Goal: Transaction & Acquisition: Book appointment/travel/reservation

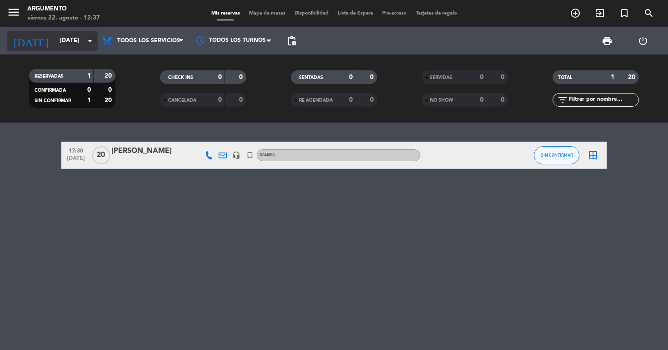
click at [69, 47] on input "[DATE]" at bounding box center [95, 41] width 81 height 16
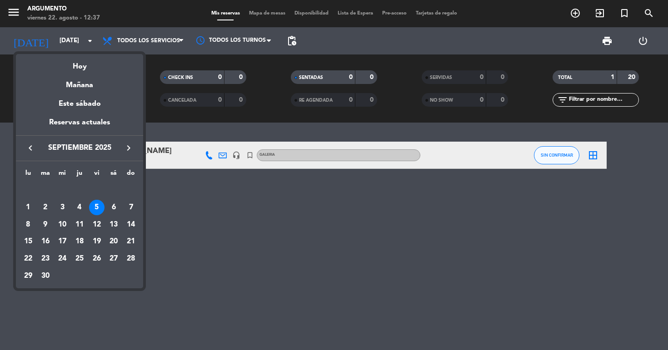
click at [28, 150] on icon "keyboard_arrow_left" at bounding box center [30, 148] width 11 height 11
click at [131, 260] on div "31" at bounding box center [130, 258] width 15 height 15
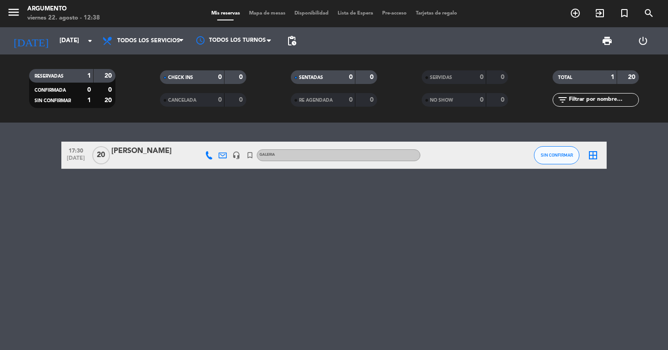
type input "dom. 31 ago."
click at [574, 14] on icon "add_circle_outline" at bounding box center [574, 13] width 11 height 11
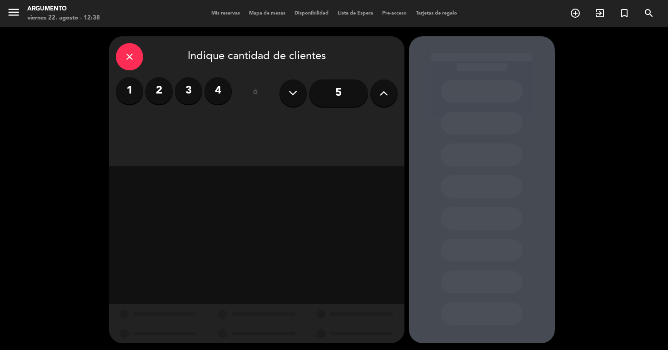
click at [382, 97] on icon at bounding box center [383, 93] width 9 height 14
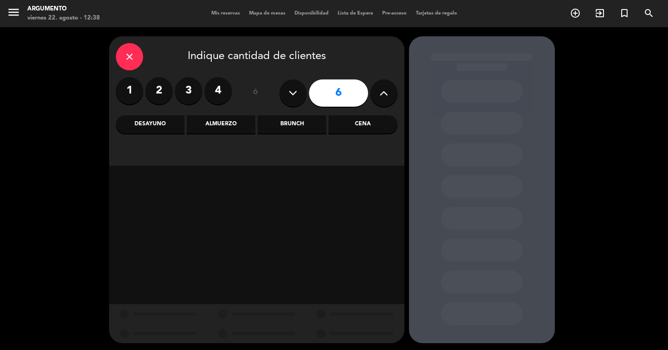
click at [382, 97] on icon at bounding box center [383, 93] width 9 height 14
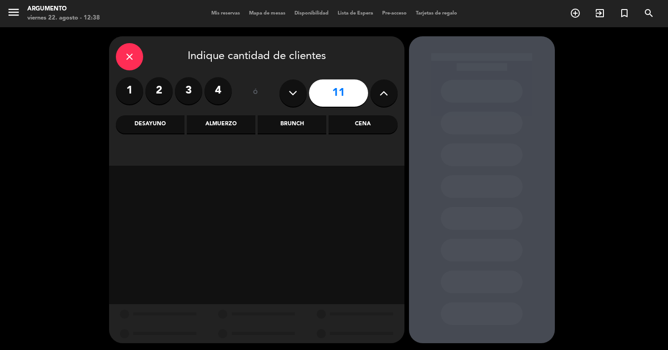
click at [382, 97] on icon at bounding box center [383, 93] width 9 height 14
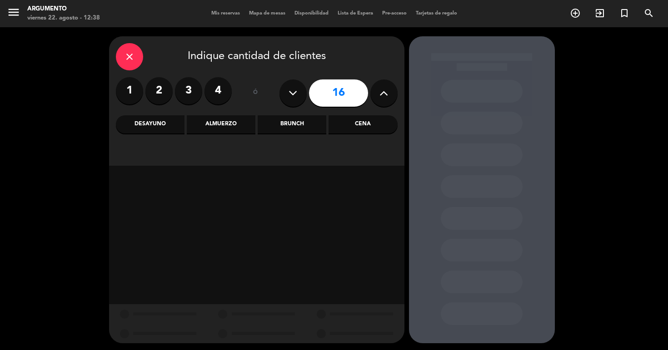
click at [382, 97] on icon at bounding box center [383, 93] width 9 height 14
type input "18"
click at [224, 126] on div "Almuerzo" at bounding box center [221, 124] width 69 height 18
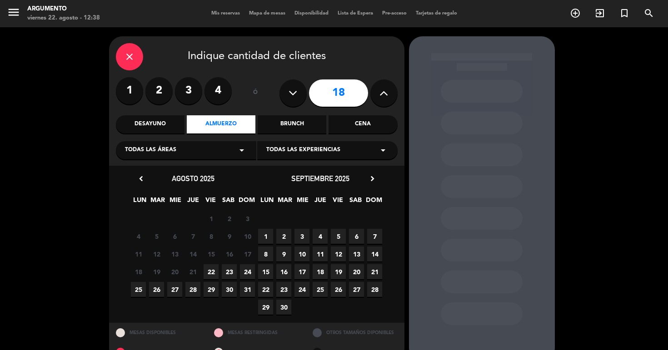
click at [198, 149] on div "Todas las áreas arrow_drop_down" at bounding box center [186, 150] width 140 height 18
click at [142, 186] on div "SALON" at bounding box center [186, 186] width 122 height 9
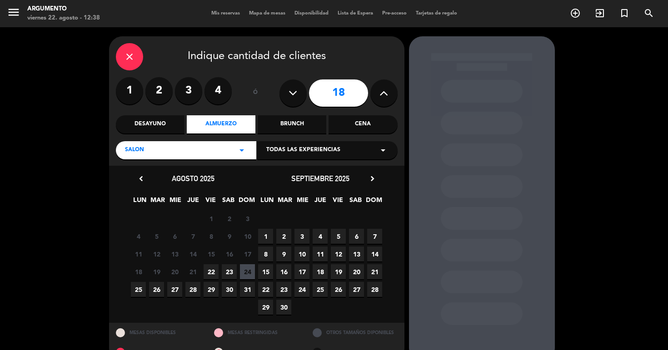
click at [324, 149] on span "Todas las experiencias" at bounding box center [303, 150] width 74 height 9
click at [277, 174] on div "SALON" at bounding box center [327, 172] width 122 height 9
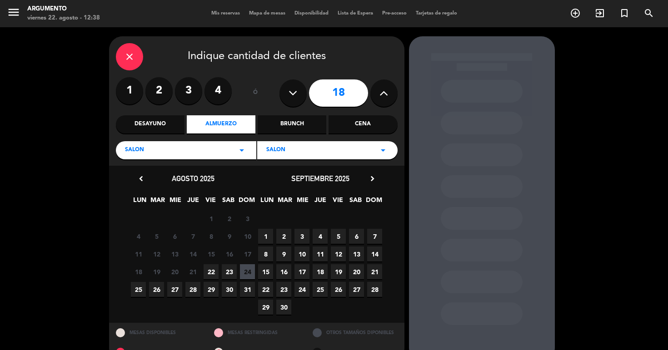
click at [244, 291] on span "31" at bounding box center [247, 289] width 15 height 15
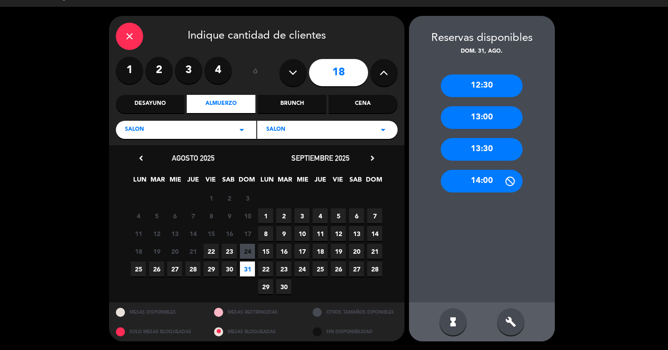
click at [475, 119] on div "13:00" at bounding box center [482, 117] width 82 height 23
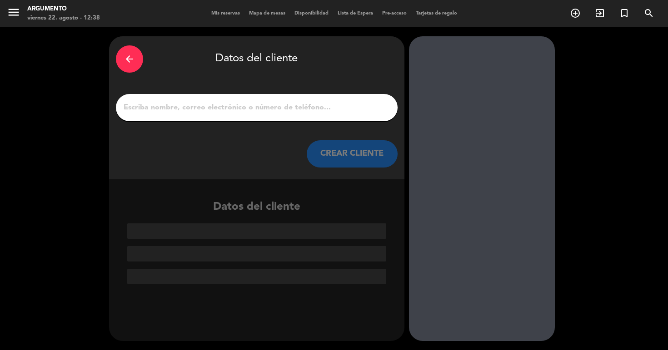
scroll to position [0, 0]
click at [280, 100] on div at bounding box center [257, 107] width 282 height 27
click at [280, 112] on input "1" at bounding box center [257, 107] width 268 height 13
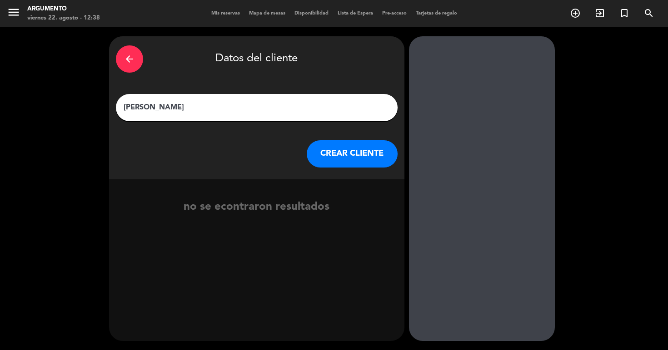
type input "[PERSON_NAME]"
click at [340, 159] on button "CREAR CLIENTE" at bounding box center [352, 153] width 91 height 27
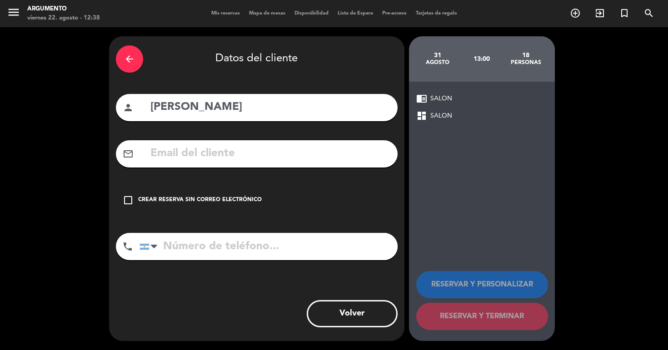
click at [134, 200] on div "check_box_outline_blank Crear reserva sin correo electrónico" at bounding box center [257, 200] width 282 height 27
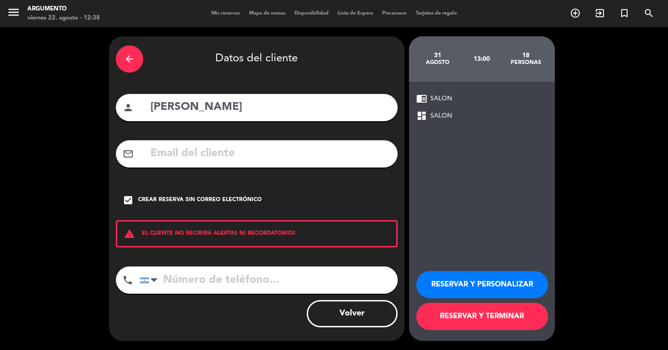
click at [451, 282] on button "RESERVAR Y PERSONALIZAR" at bounding box center [482, 284] width 132 height 27
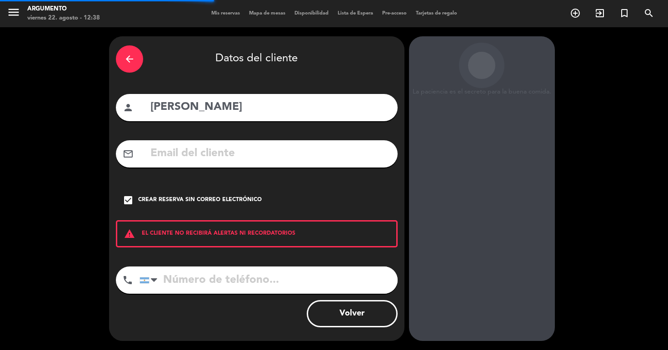
scroll to position [13, 0]
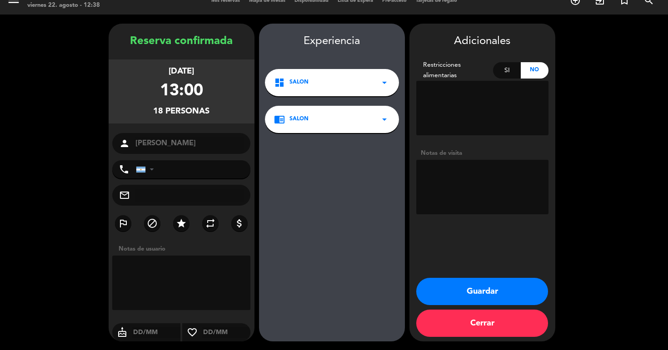
click at [460, 175] on textarea at bounding box center [482, 187] width 132 height 54
type textarea "E"
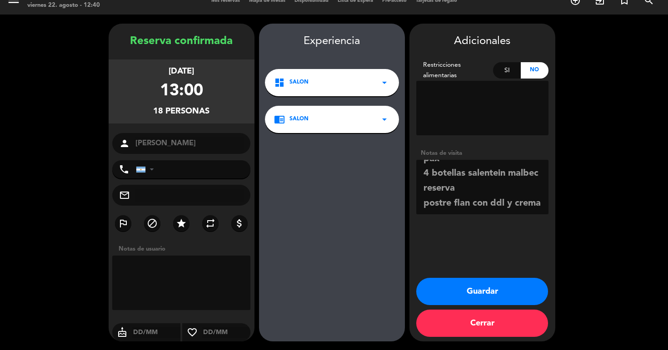
scroll to position [166, 0]
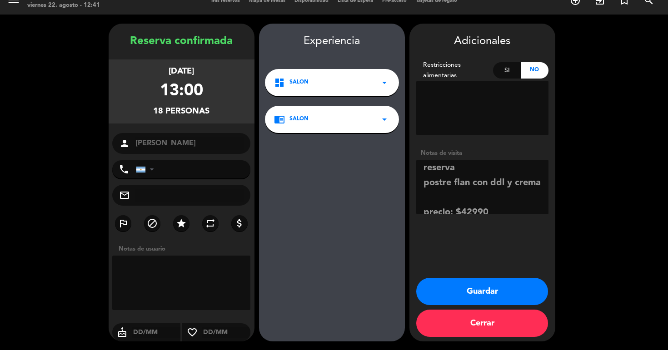
type textarea "MENU CERRADO 18 PAX ENTRADA: empanadas de matambre provoleta con pan a la chapa…"
click at [491, 291] on button "Guardar" at bounding box center [482, 291] width 132 height 27
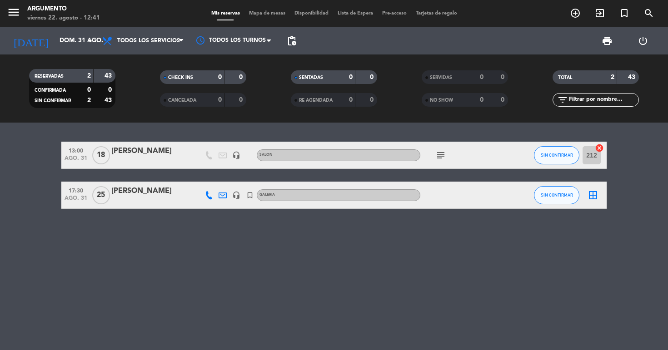
click at [441, 155] on icon "subject" at bounding box center [440, 155] width 11 height 11
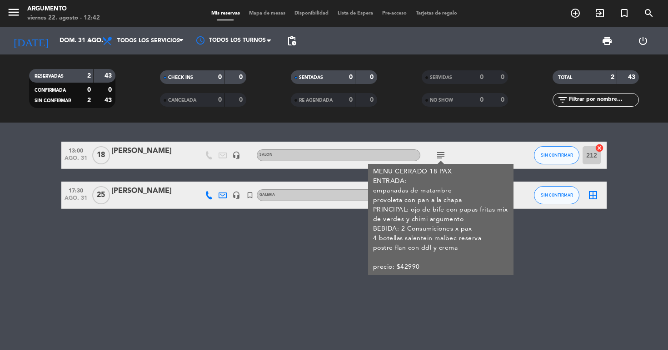
click at [548, 260] on div "13:00 [DATE] [PERSON_NAME] headset_mic SALON subject MENU CERRADO 18 PAX ENTRAD…" at bounding box center [334, 237] width 668 height 228
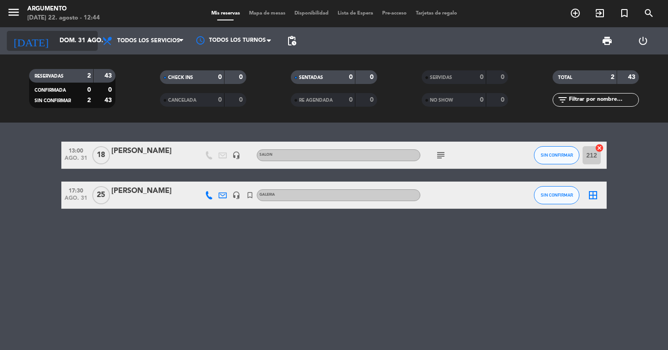
click at [59, 38] on input "dom. 31 ago." at bounding box center [95, 41] width 81 height 16
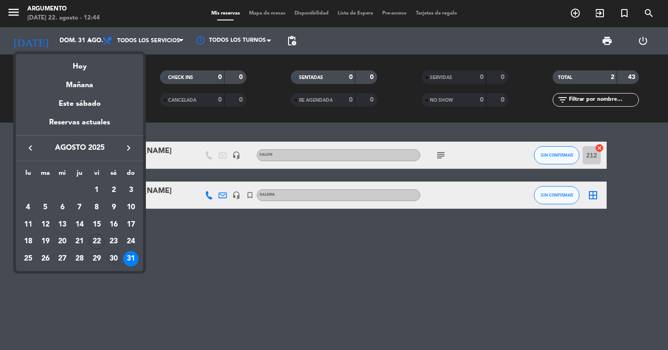
click at [113, 261] on div "30" at bounding box center [113, 258] width 15 height 15
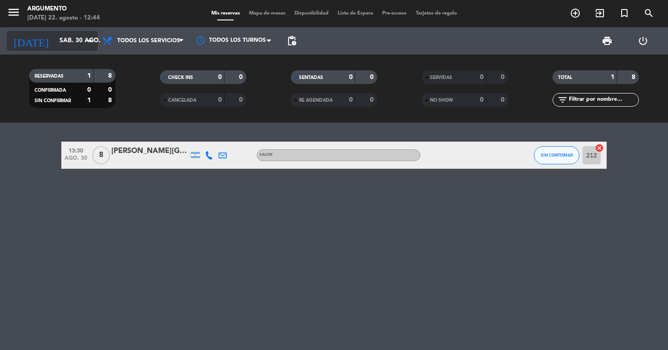
click at [69, 41] on input "sáb. 30 ago." at bounding box center [95, 41] width 81 height 16
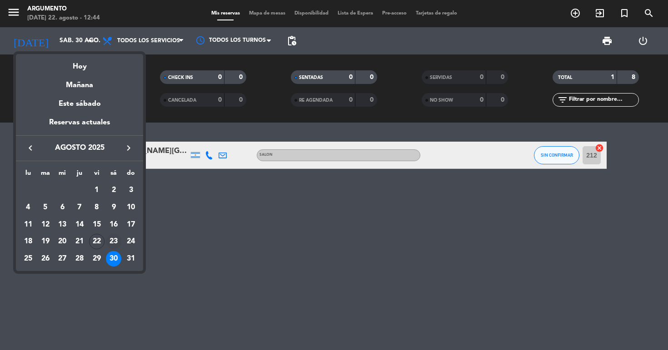
click at [112, 243] on div "23" at bounding box center [113, 241] width 15 height 15
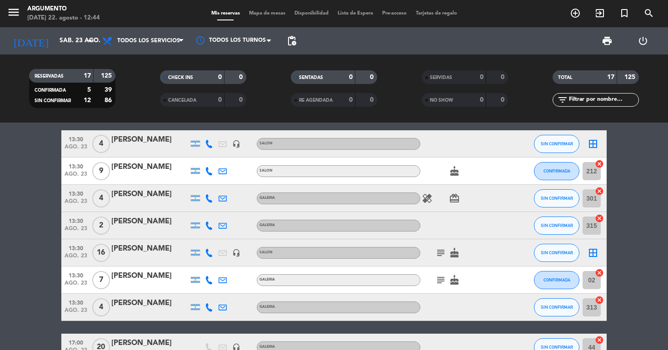
scroll to position [108, 0]
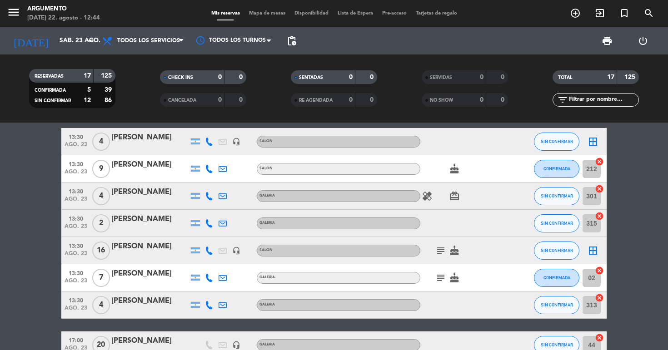
click at [441, 249] on icon "subject" at bounding box center [440, 250] width 11 height 11
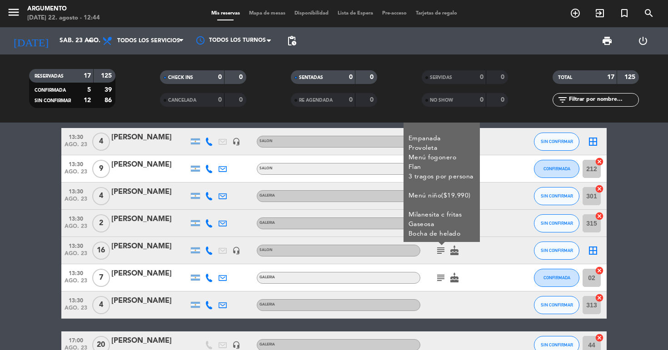
click at [441, 251] on icon "subject" at bounding box center [440, 250] width 11 height 11
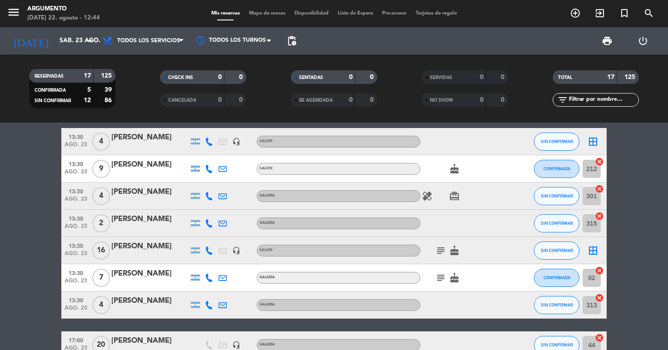
click at [453, 250] on icon "cake" at bounding box center [454, 250] width 11 height 11
click at [440, 250] on icon "subject" at bounding box center [440, 250] width 11 height 11
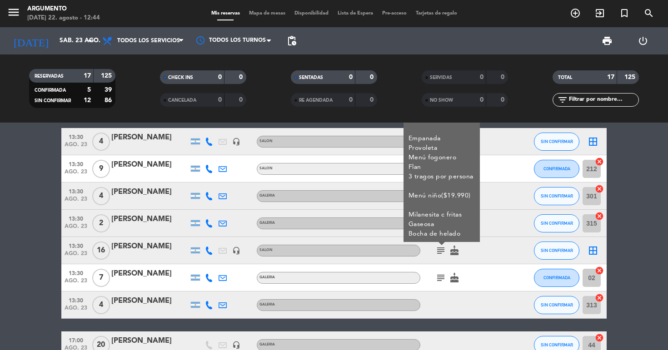
click at [11, 233] on bookings-row "13:00 [DATE] 2 [PERSON_NAME] GALERIA SIN CONFIRMAR 300 cancel 13:00 [DATE] 3 [P…" at bounding box center [334, 297] width 668 height 527
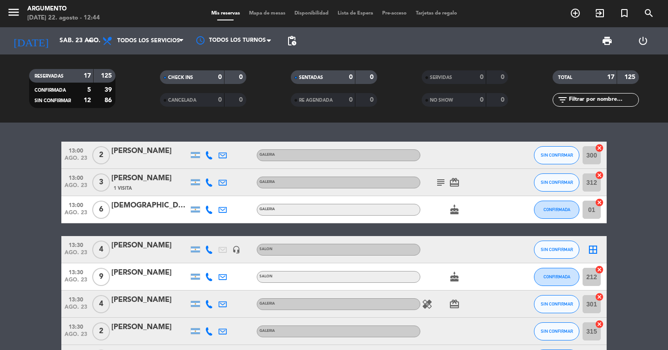
scroll to position [0, 0]
click at [68, 30] on div "[DATE] [DATE] arrow_drop_down" at bounding box center [52, 40] width 91 height 27
click at [68, 41] on input "sáb. 23 ago." at bounding box center [95, 41] width 81 height 16
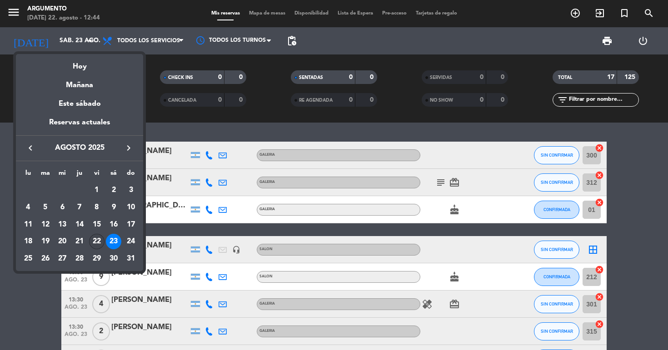
click at [99, 238] on div "22" at bounding box center [96, 241] width 15 height 15
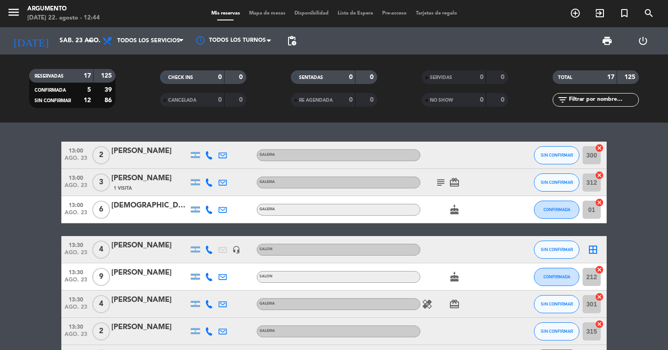
type input "vie. 22 ago."
